Goal: Task Accomplishment & Management: Complete application form

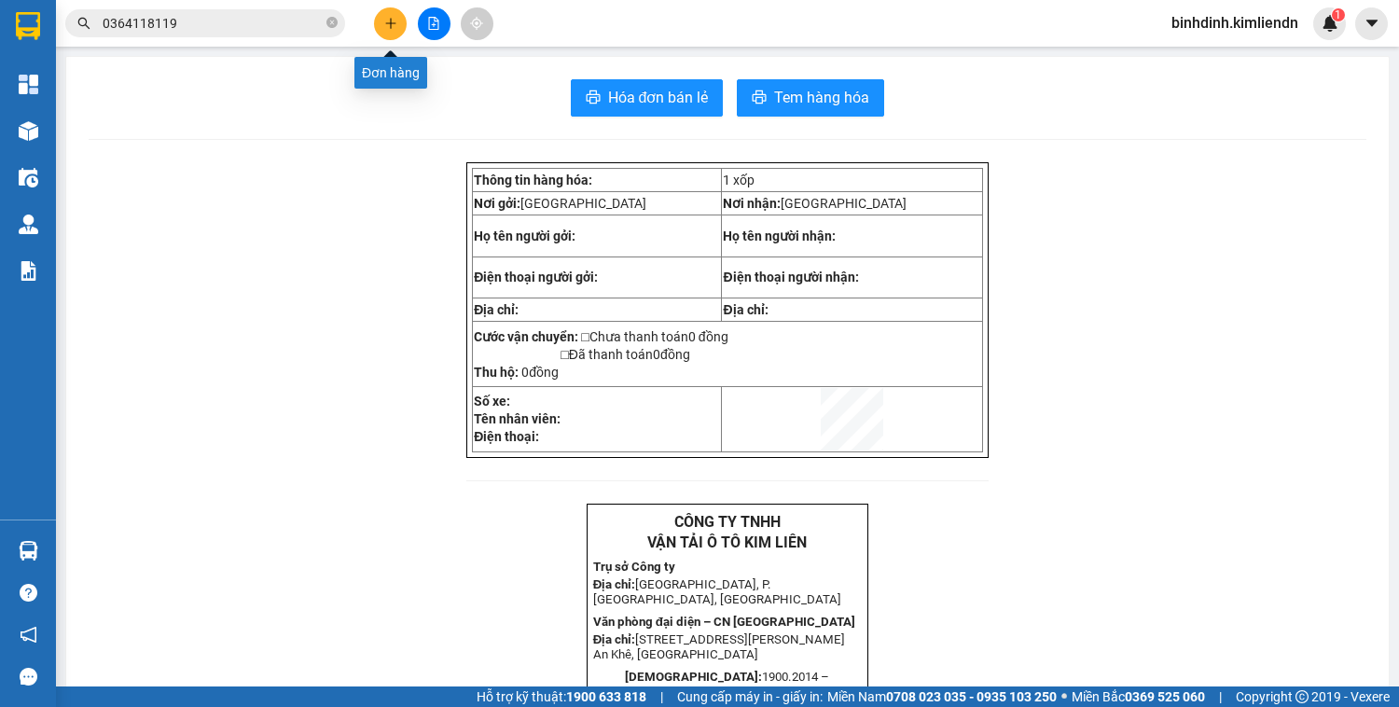
click at [384, 21] on icon "plus" at bounding box center [390, 23] width 13 height 13
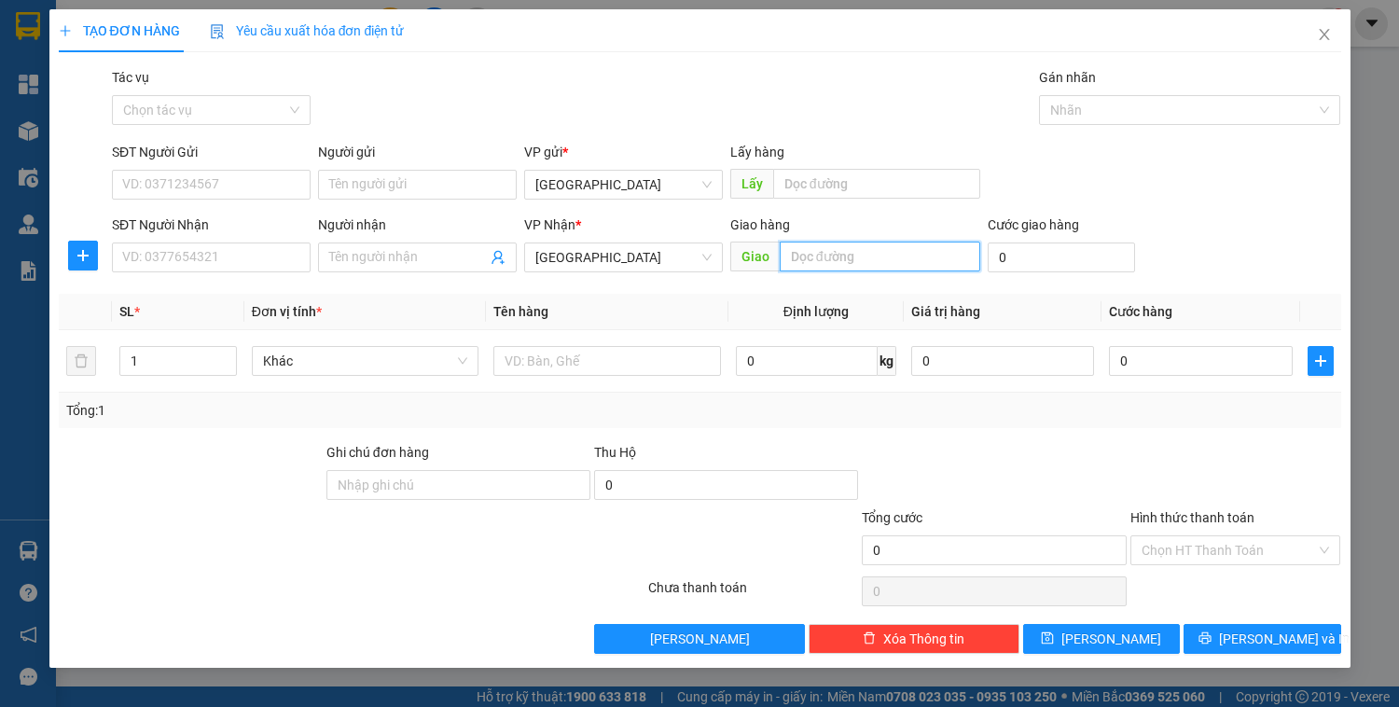
click at [867, 263] on input "text" at bounding box center [880, 257] width 201 height 30
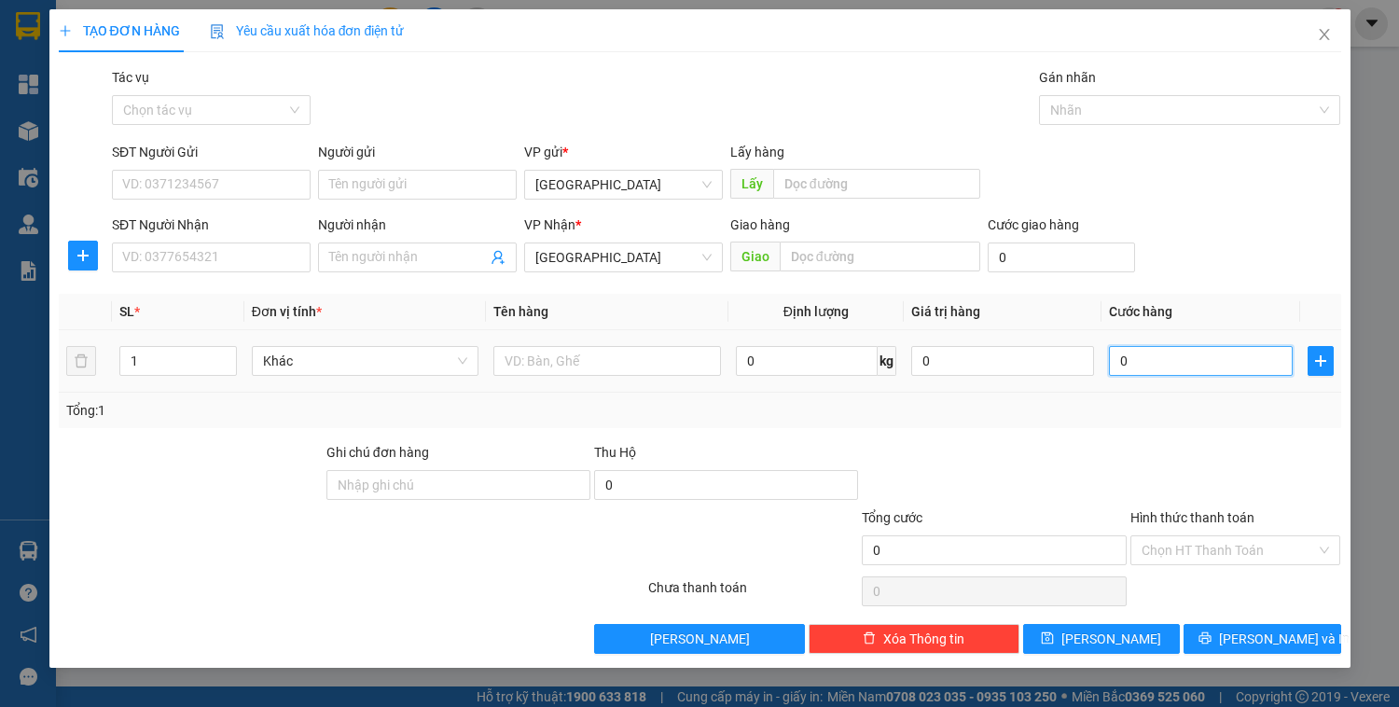
click at [1190, 362] on input "0" at bounding box center [1200, 361] width 183 height 30
type input "1"
type input "12"
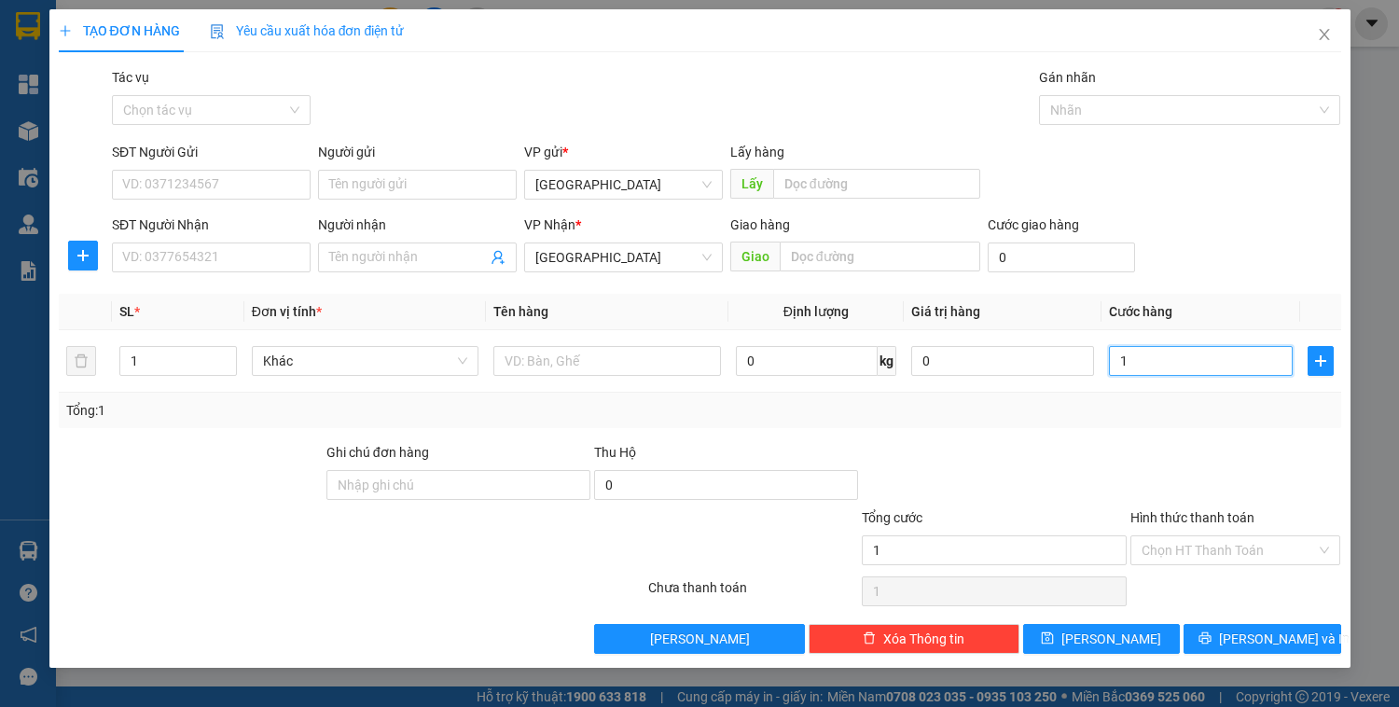
type input "12"
type input "120"
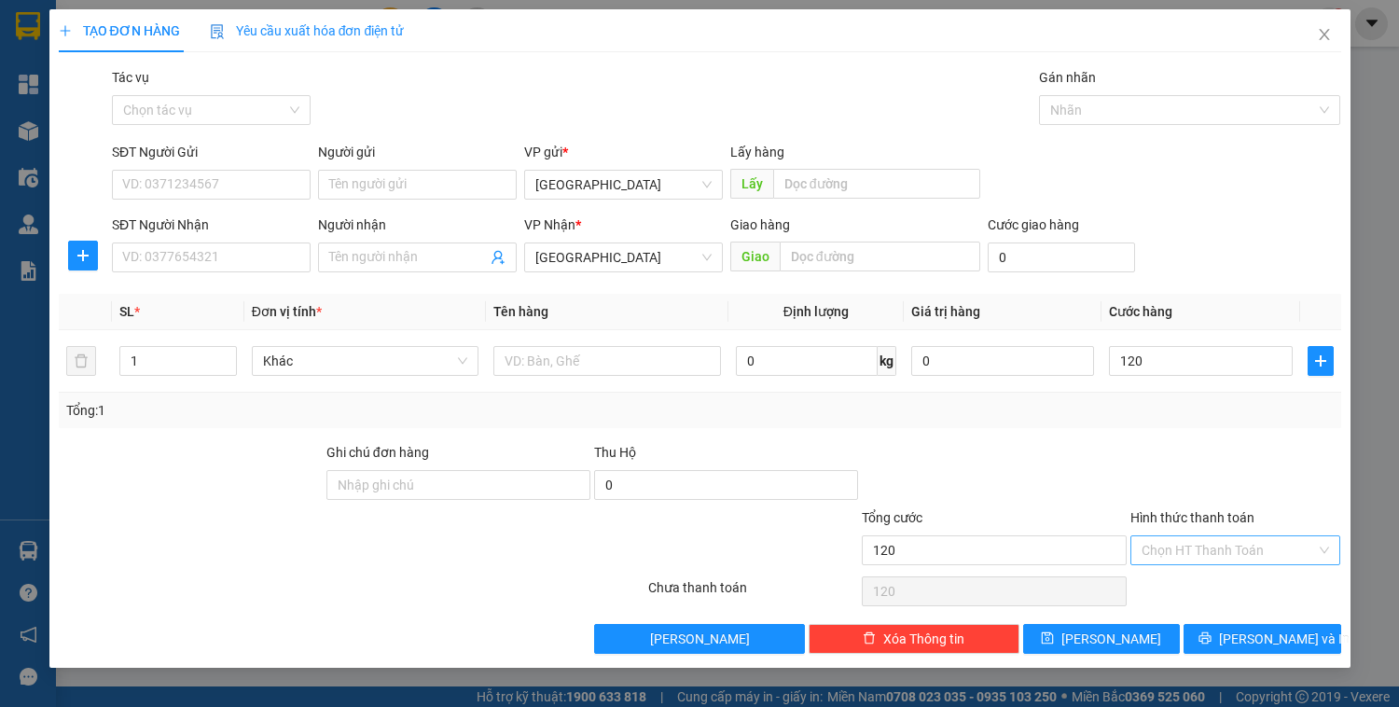
type input "120.000"
drag, startPoint x: 1190, startPoint y: 555, endPoint x: 1190, endPoint y: 533, distance: 22.4
click at [1190, 543] on input "Hình thức thanh toán" at bounding box center [1228, 550] width 175 height 28
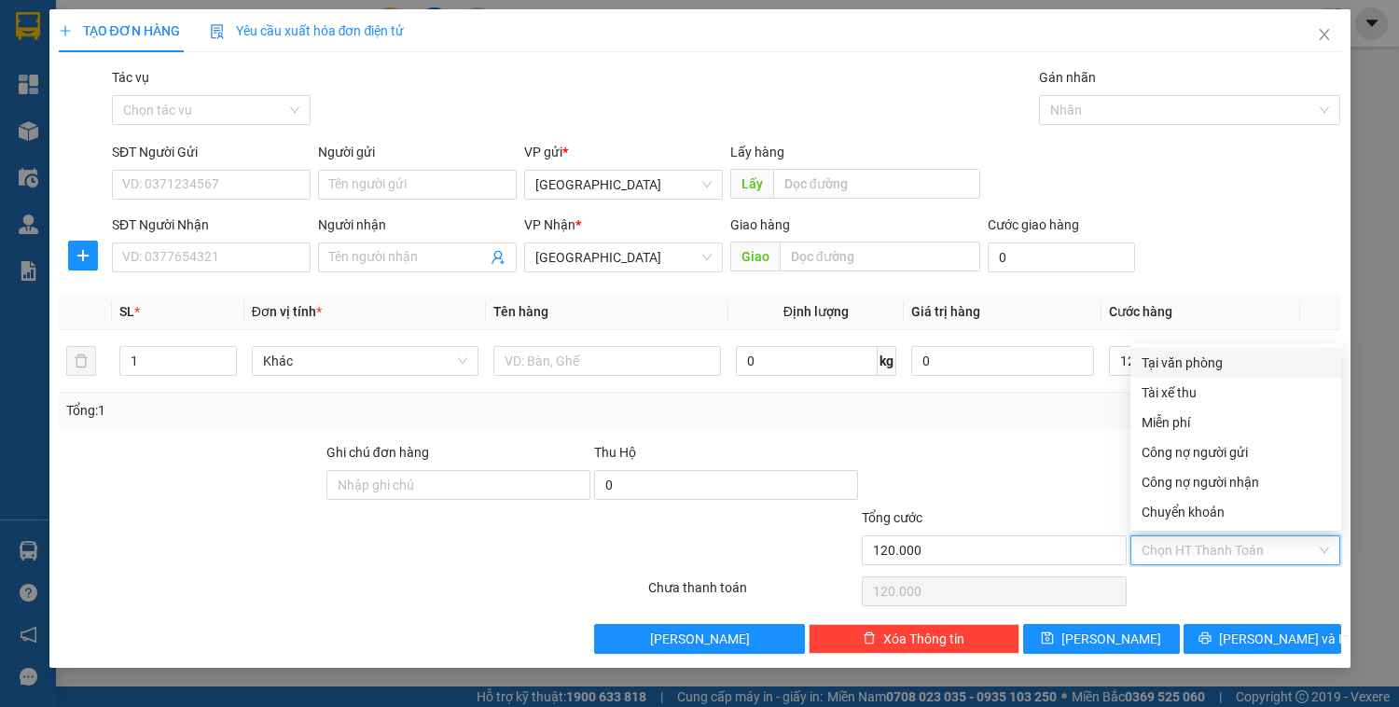
click at [1210, 361] on div "Tại văn phòng" at bounding box center [1235, 363] width 188 height 21
type input "0"
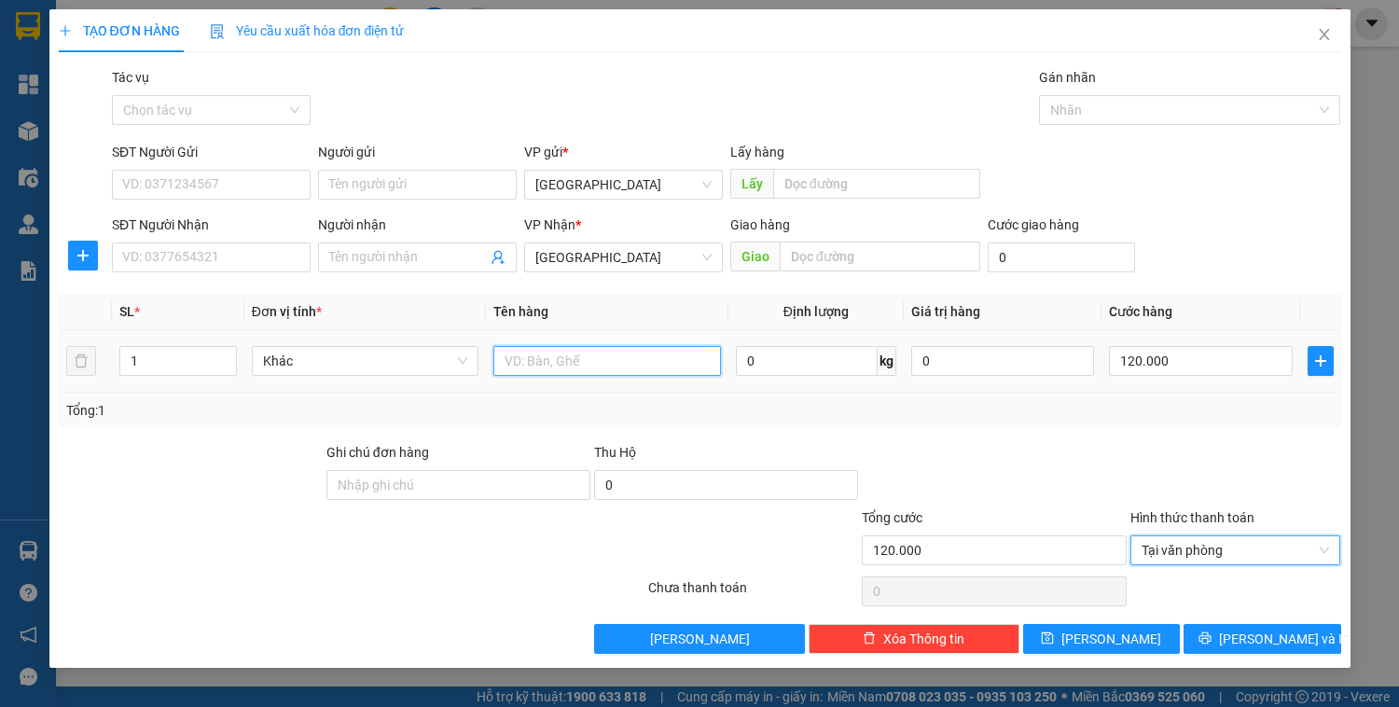
click at [556, 360] on input "text" at bounding box center [606, 361] width 227 height 30
type input "0"
type input "xốp"
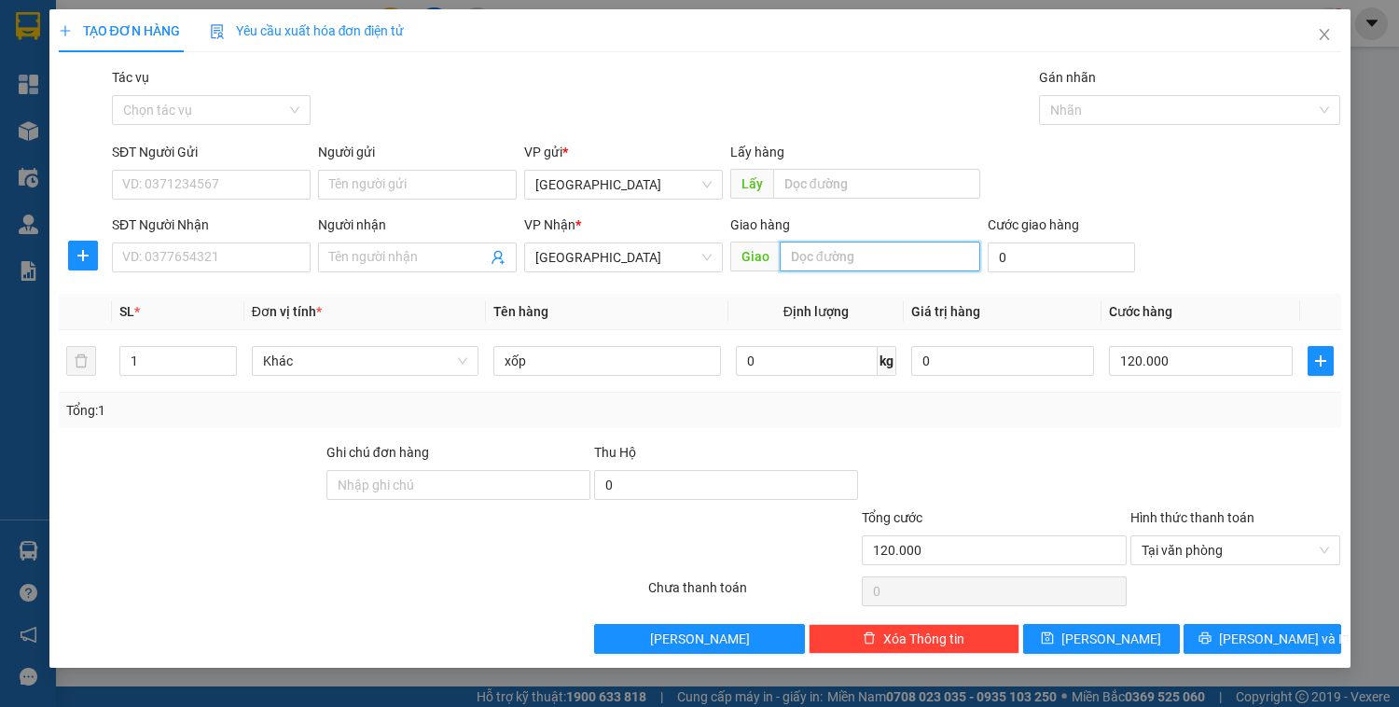
click at [823, 269] on input "text" at bounding box center [880, 257] width 201 height 30
type input "hải phòng"
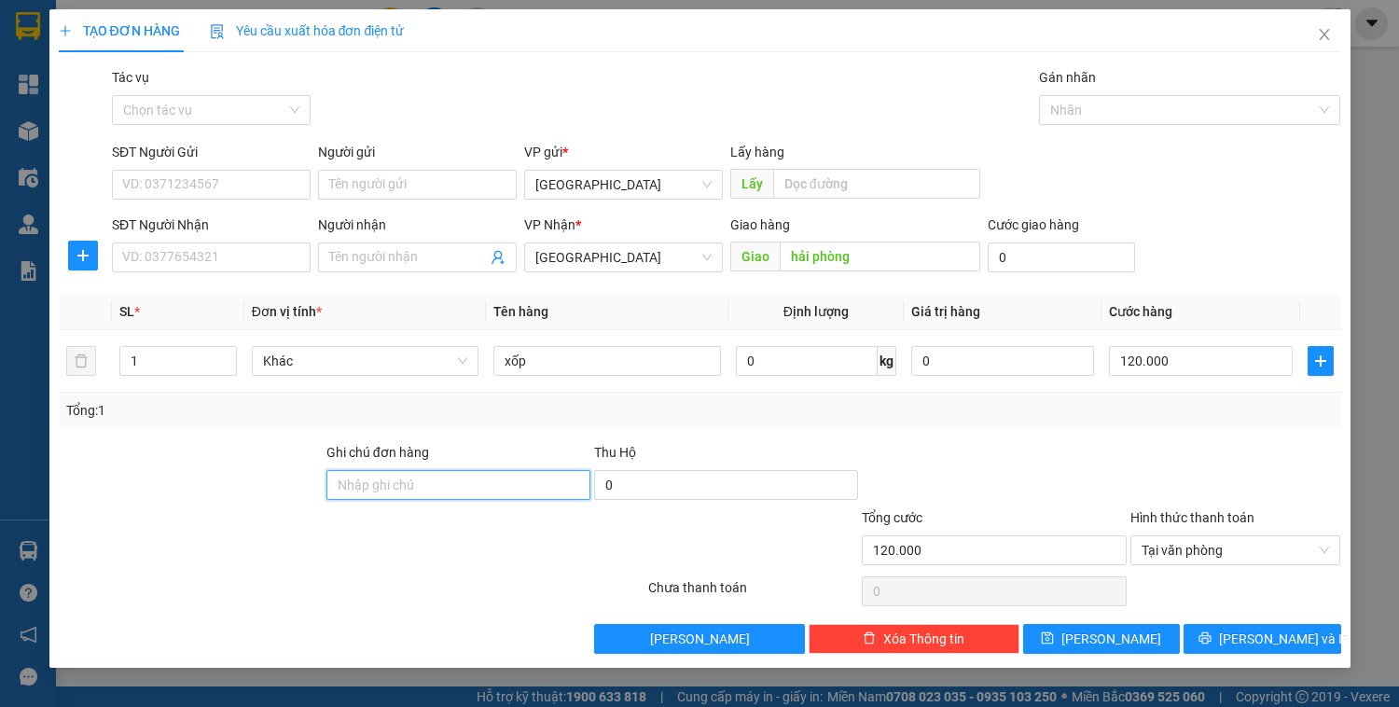
click at [465, 479] on input "Ghi chú đơn hàng" at bounding box center [458, 485] width 264 height 30
type input "0909098232 Vinh"
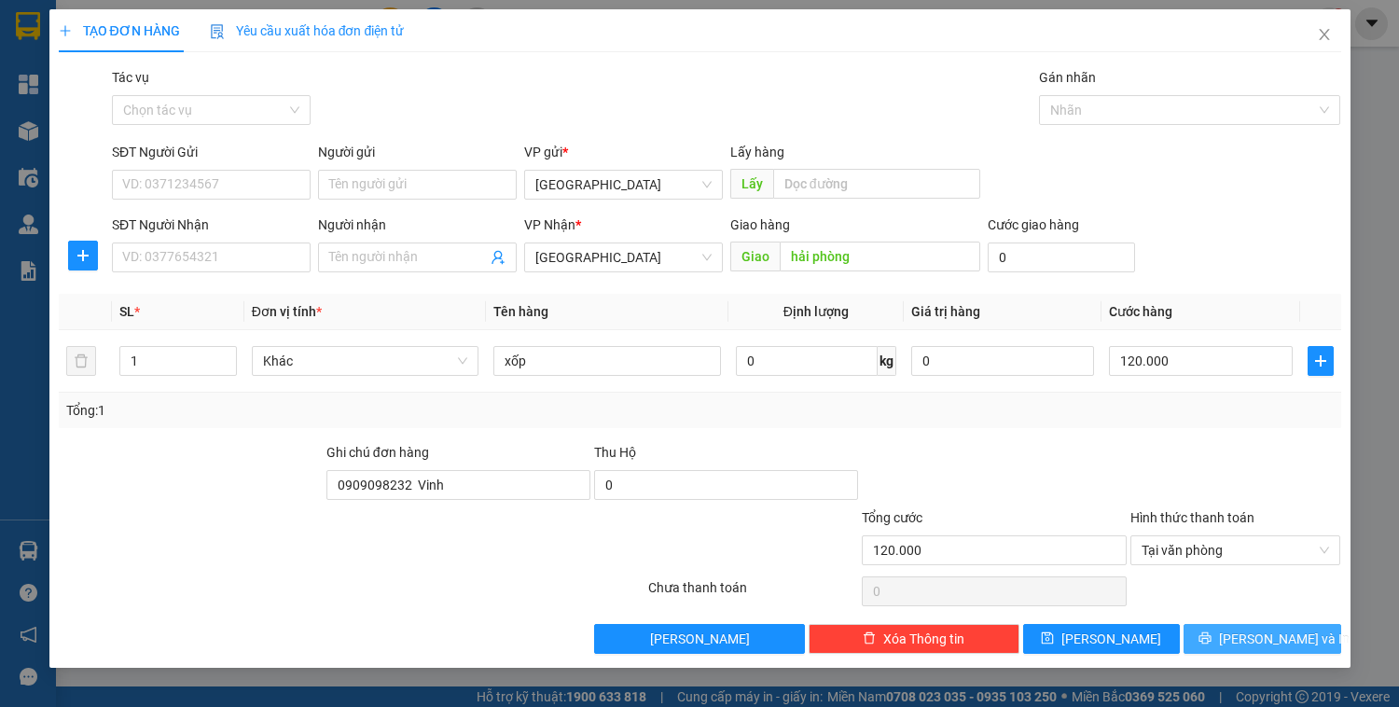
click at [1263, 650] on button "[PERSON_NAME] và In" at bounding box center [1261, 639] width 157 height 30
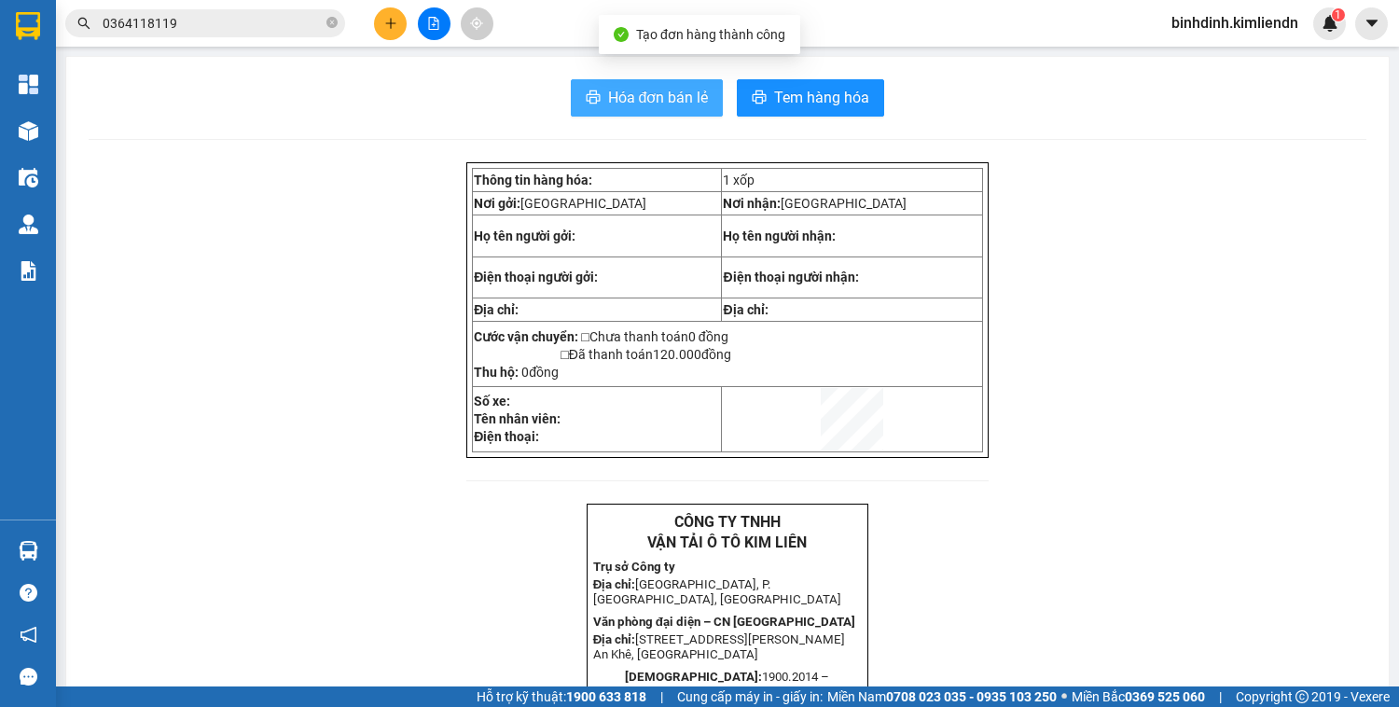
click at [659, 93] on span "Hóa đơn bán lẻ" at bounding box center [658, 97] width 101 height 23
